Goal: Use online tool/utility: Utilize a website feature to perform a specific function

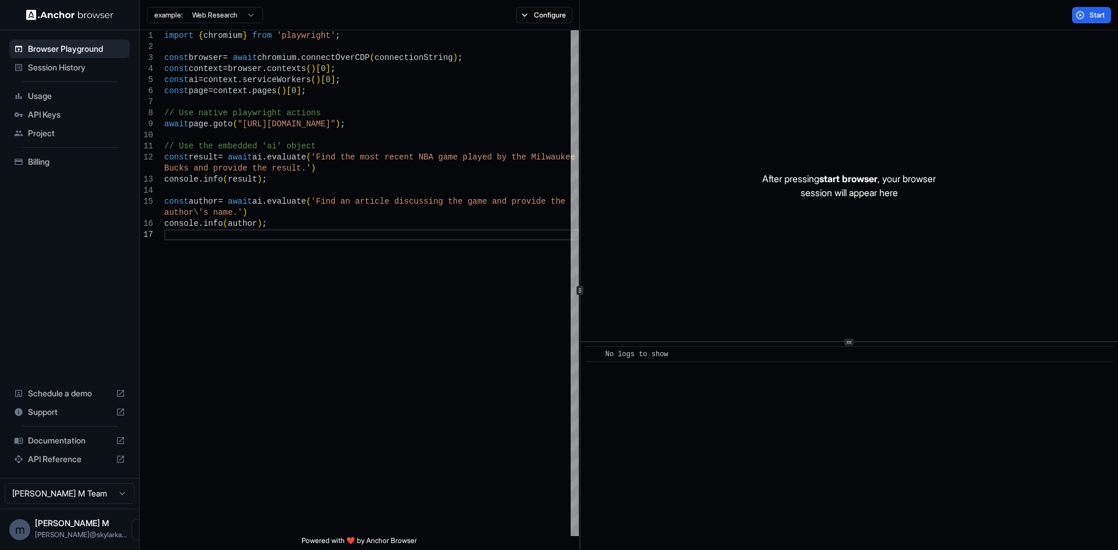
click at [67, 143] on ul "Browser Playground Session History Usage API Keys Project Billing" at bounding box center [70, 105] width 130 height 141
click at [77, 134] on span "Project" at bounding box center [76, 133] width 97 height 12
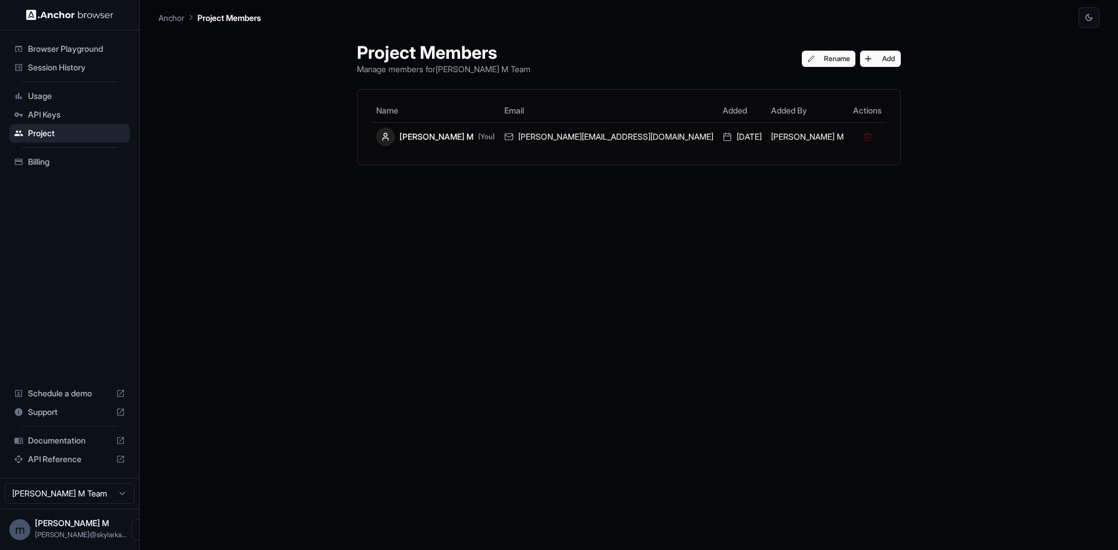
click at [76, 494] on html "Browser Playground Session History Usage API Keys Project Billing Schedule a de…" at bounding box center [559, 275] width 1118 height 550
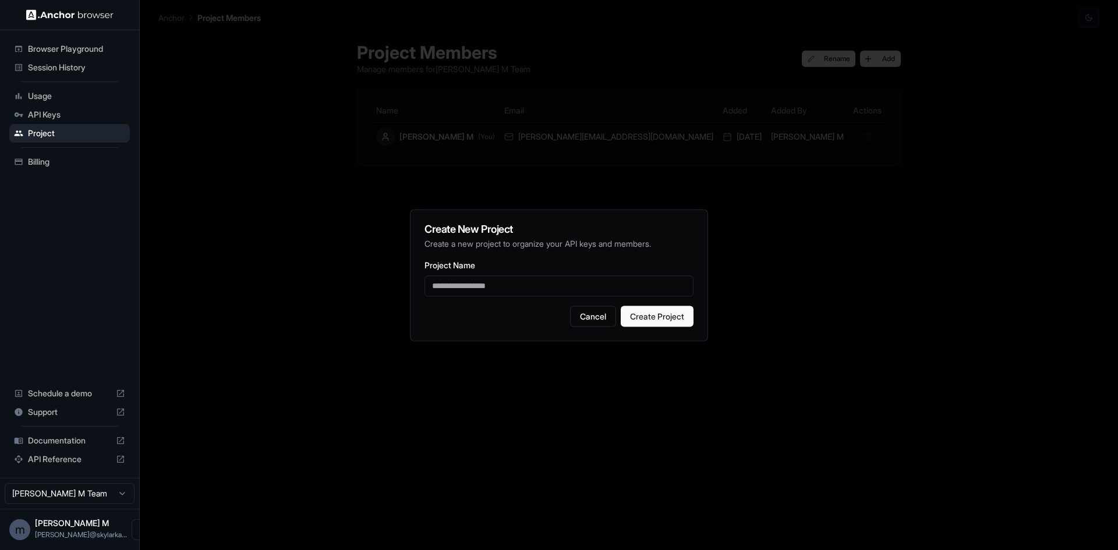
click at [473, 290] on input "Project Name" at bounding box center [558, 285] width 269 height 21
type input "**********"
click at [687, 324] on button "Create Project" at bounding box center [657, 316] width 73 height 21
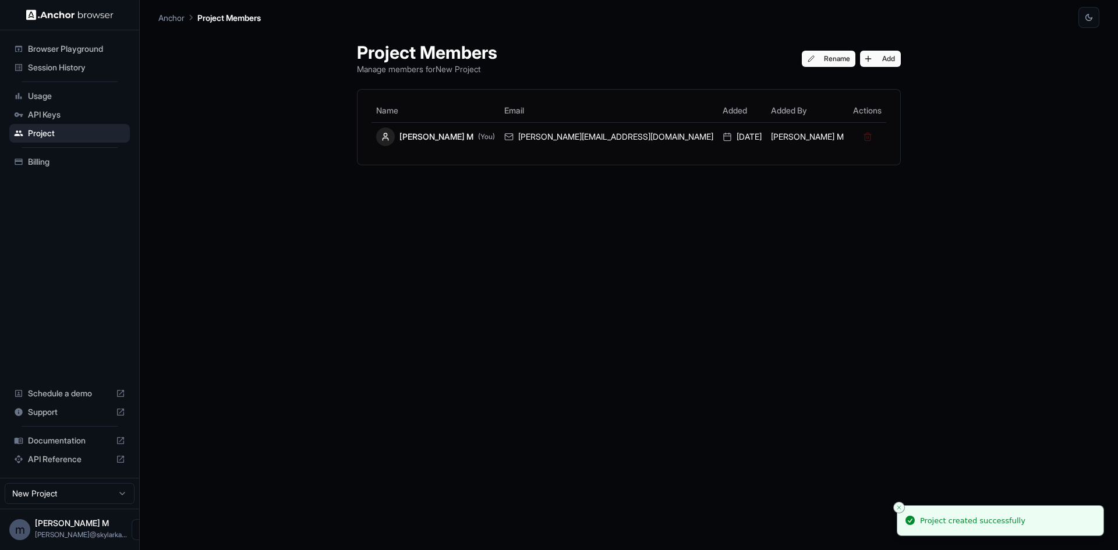
click at [84, 52] on span "Browser Playground" at bounding box center [76, 49] width 97 height 12
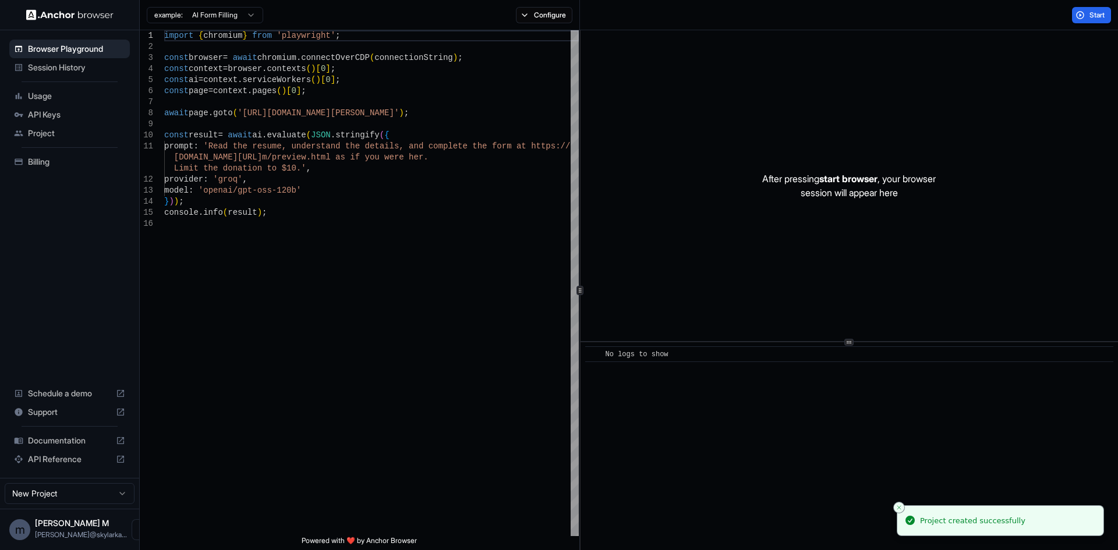
click at [215, 18] on html "Browser Playground Session History Usage API Keys Project Billing Schedule a de…" at bounding box center [559, 275] width 1118 height 550
click at [238, 9] on html "Browser Playground Session History Usage API Keys Project Billing Schedule a de…" at bounding box center [559, 275] width 1118 height 550
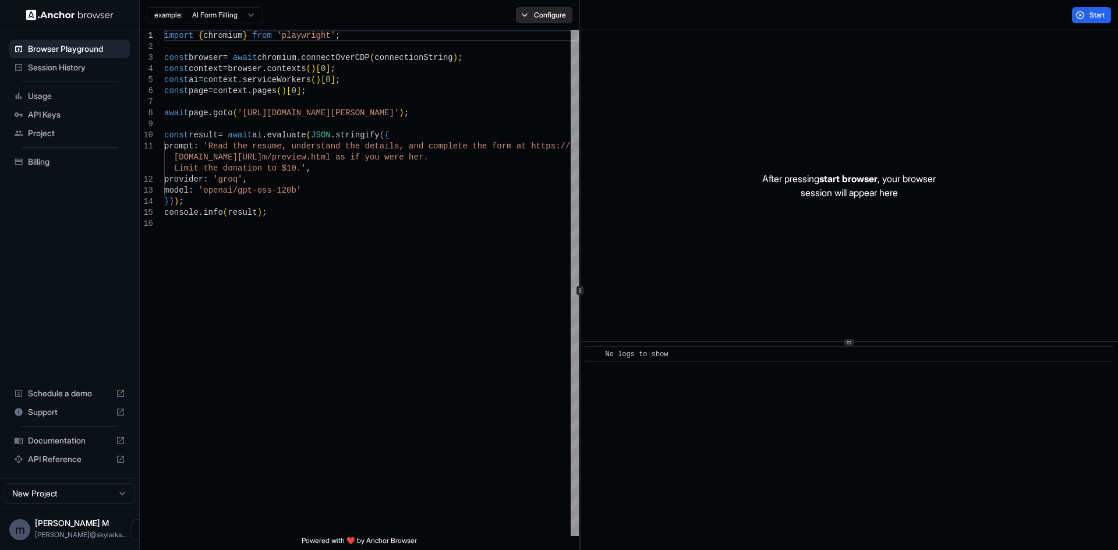
click at [527, 12] on button "Configure" at bounding box center [544, 15] width 56 height 16
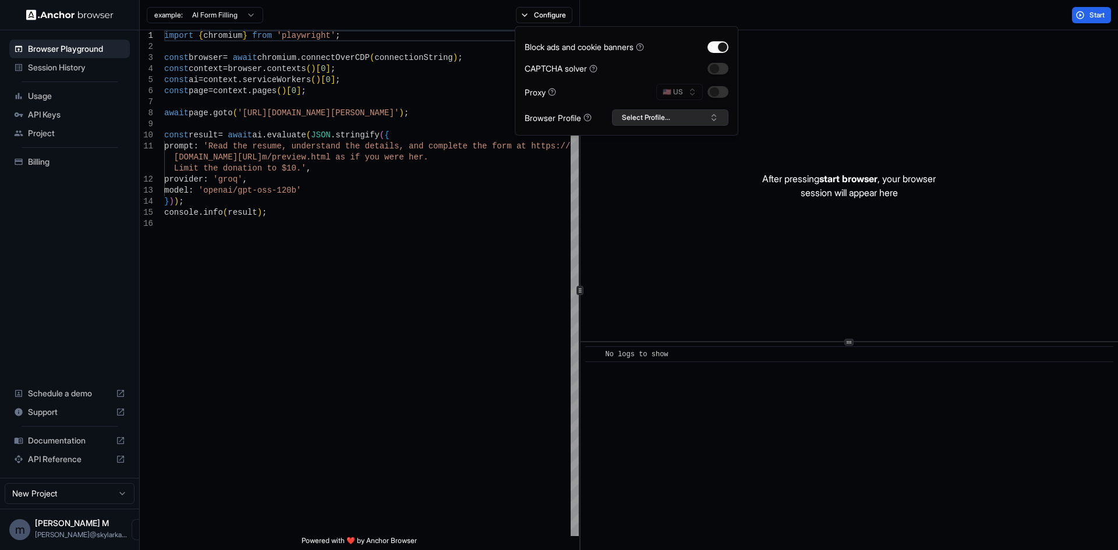
click at [636, 115] on button "Select Profile..." at bounding box center [670, 117] width 116 height 16
click at [636, 114] on button "Select Profile..." at bounding box center [670, 117] width 116 height 16
click at [70, 498] on html "Browser Playground Session History Usage API Keys Project Billing Schedule a de…" at bounding box center [559, 275] width 1118 height 550
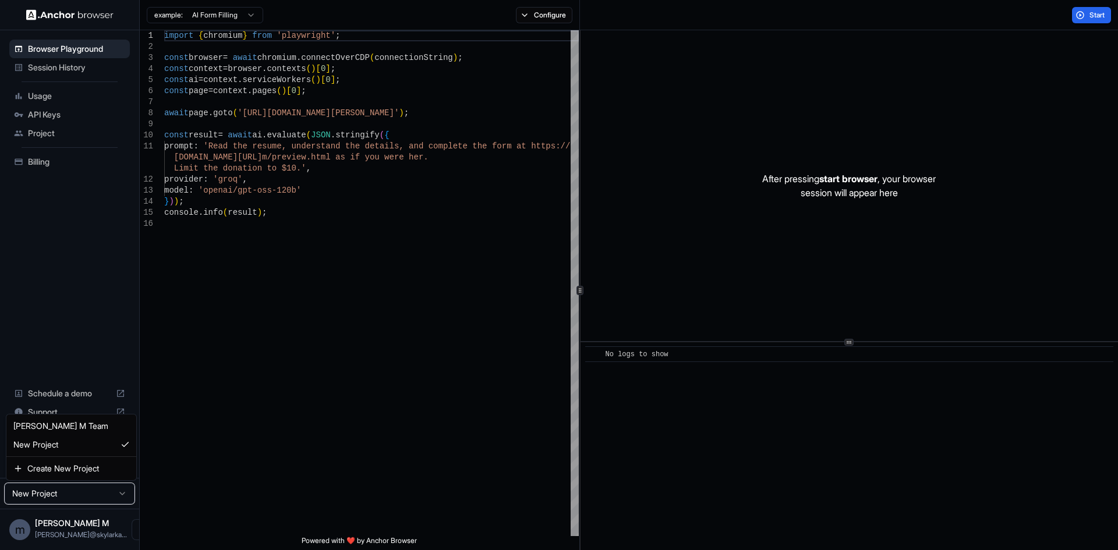
click at [71, 493] on html "Browser Playground Session History Usage API Keys Project Billing Schedule a de…" at bounding box center [559, 275] width 1118 height 550
click at [68, 494] on html "Browser Playground Session History Usage API Keys Project Billing Schedule a de…" at bounding box center [559, 275] width 1118 height 550
type textarea "**********"
click at [336, 395] on div "import { chromium } from 'playwright' ; const browser = await chromium . connec…" at bounding box center [371, 377] width 414 height 694
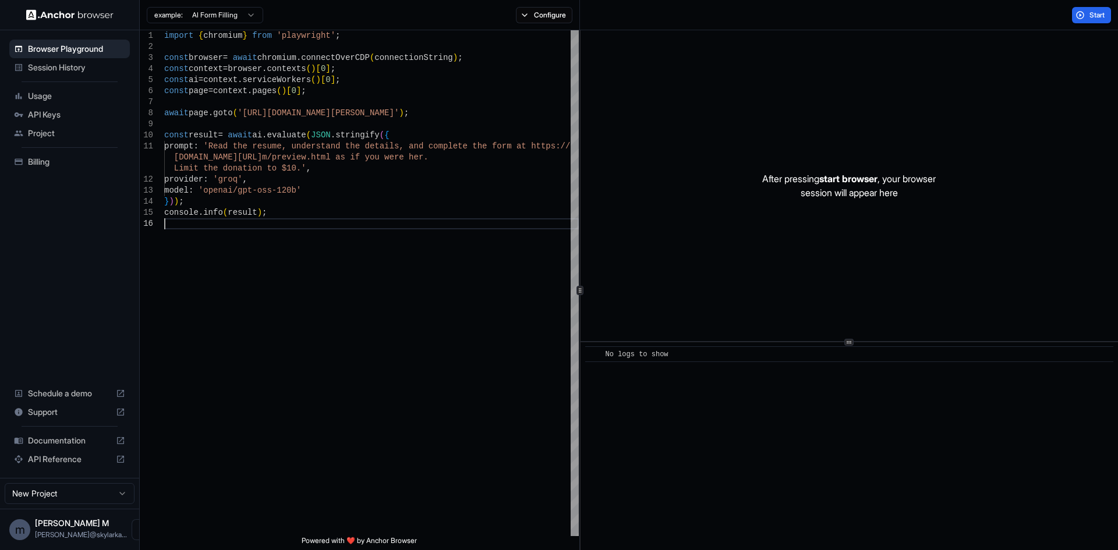
click at [56, 77] on ul "Browser Playground Session History Usage API Keys Project Billing" at bounding box center [70, 105] width 130 height 141
click at [59, 72] on span "Session History" at bounding box center [76, 68] width 97 height 12
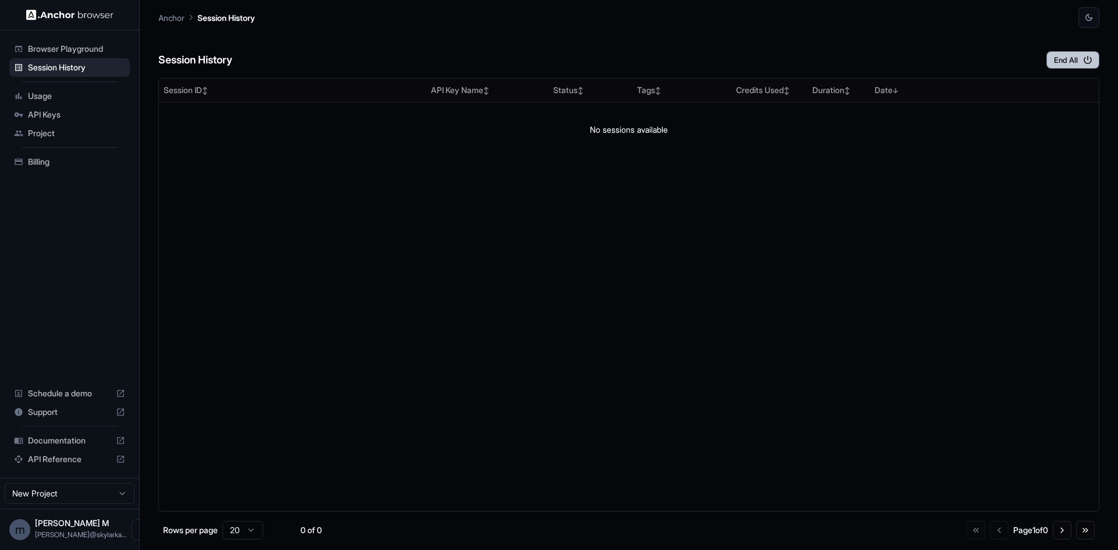
click at [1077, 62] on button "End All" at bounding box center [1072, 59] width 53 height 17
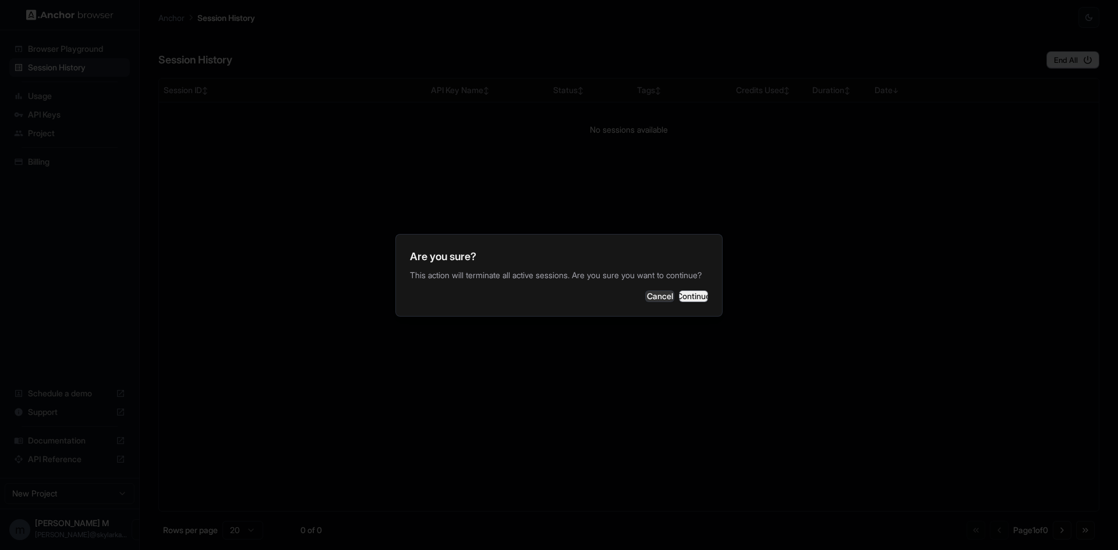
click at [685, 299] on button "Continue" at bounding box center [693, 296] width 29 height 12
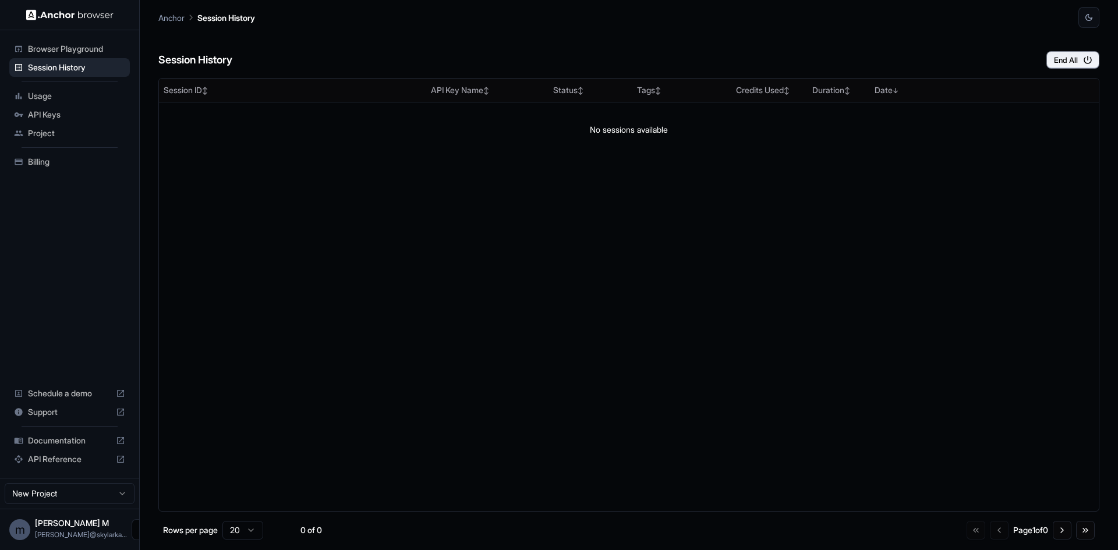
click at [132, 534] on button "Open menu" at bounding box center [142, 529] width 21 height 21
click at [78, 12] on img at bounding box center [69, 14] width 87 height 11
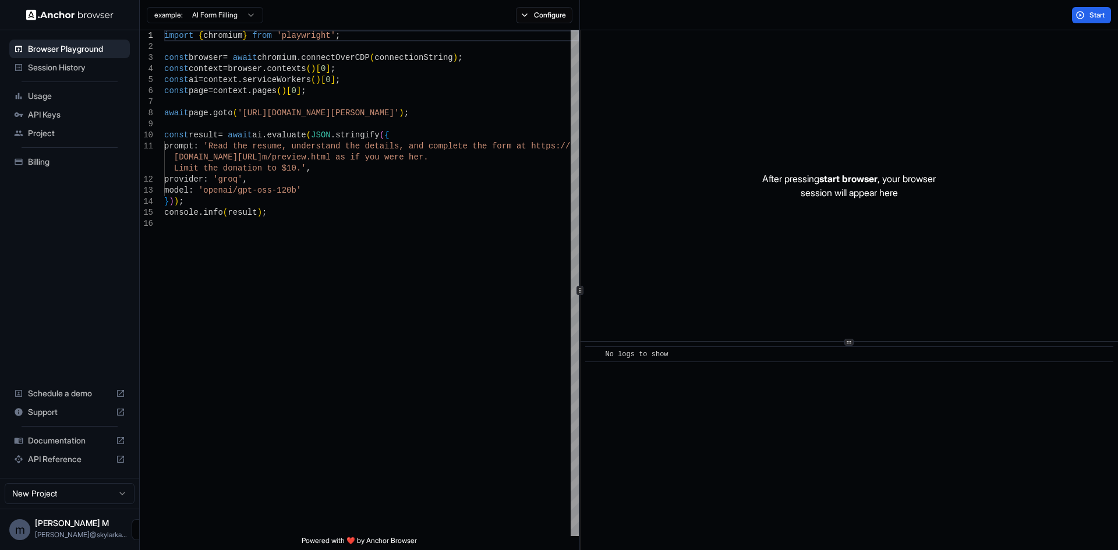
click at [137, 525] on icon "Open menu" at bounding box center [141, 529] width 9 height 9
click at [295, 473] on div at bounding box center [559, 275] width 1118 height 550
type textarea "**********"
click at [221, 201] on div "import { chromium } from 'playwright' ; const browser = await chromium . connec…" at bounding box center [371, 377] width 414 height 694
click at [279, 215] on div "import { chromium } from 'playwright' ; const browser = await chromium . connec…" at bounding box center [371, 377] width 414 height 694
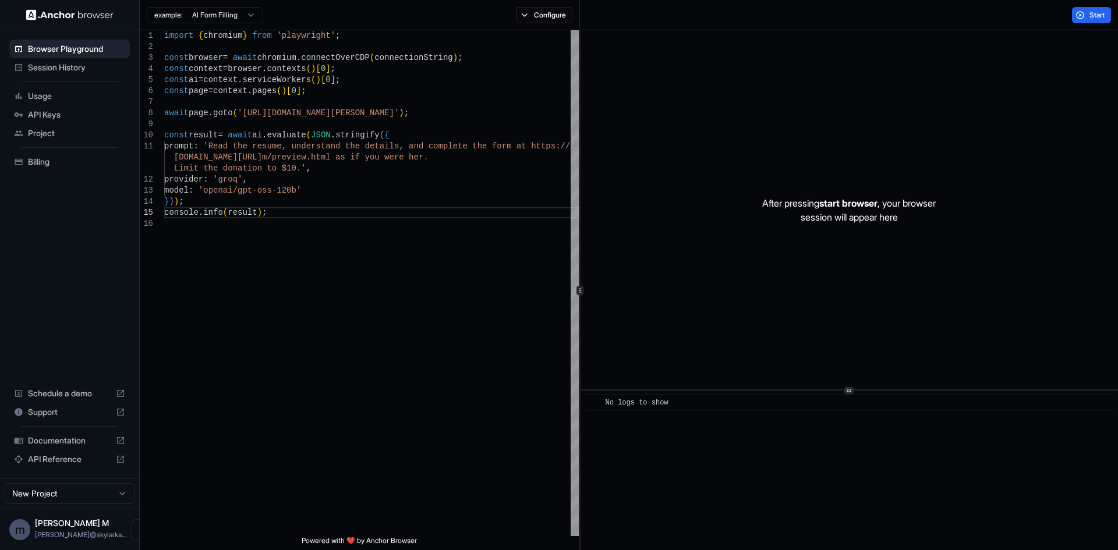
click at [852, 391] on div at bounding box center [848, 390] width 9 height 7
click at [229, 16] on html "Browser Playground Session History Usage API Keys Project Billing Schedule a de…" at bounding box center [559, 275] width 1118 height 550
click at [229, 18] on html "Browser Playground Session History Usage API Keys Project Billing Schedule a de…" at bounding box center [559, 275] width 1118 height 550
click at [1100, 16] on span "Start" at bounding box center [1097, 14] width 16 height 9
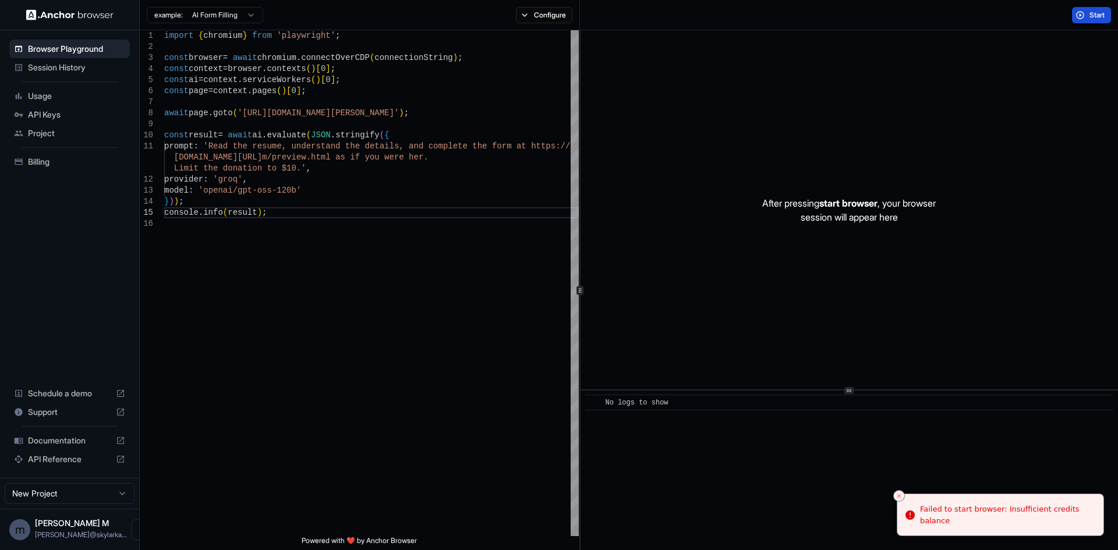
click at [77, 90] on span "Usage" at bounding box center [76, 96] width 97 height 12
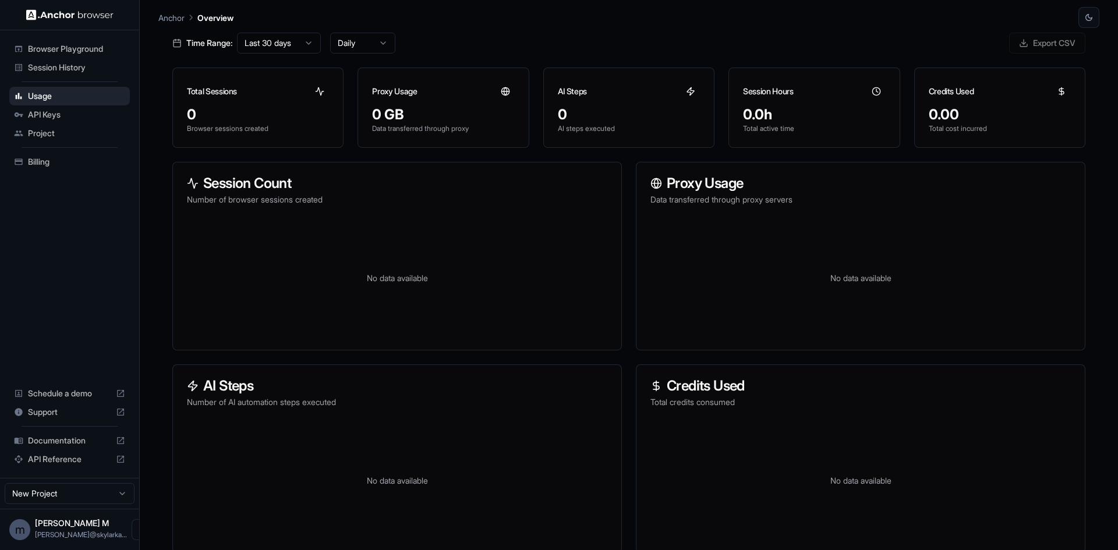
scroll to position [59, 0]
